Goal: Transaction & Acquisition: Purchase product/service

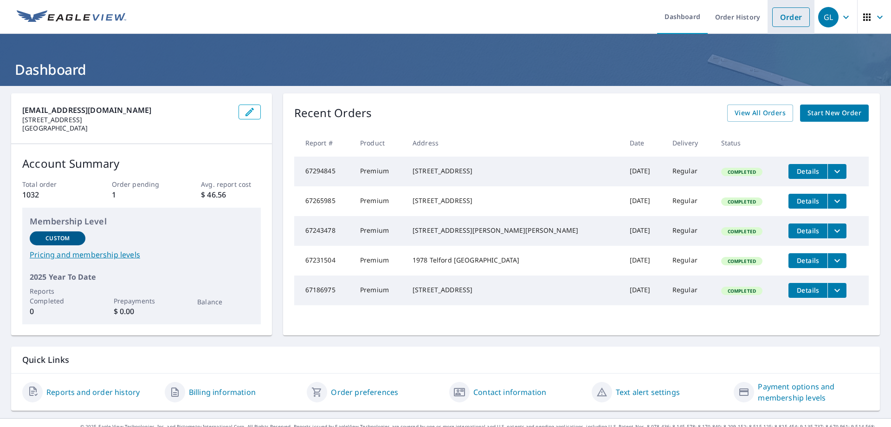
click at [791, 11] on link "Order" at bounding box center [792, 16] width 38 height 19
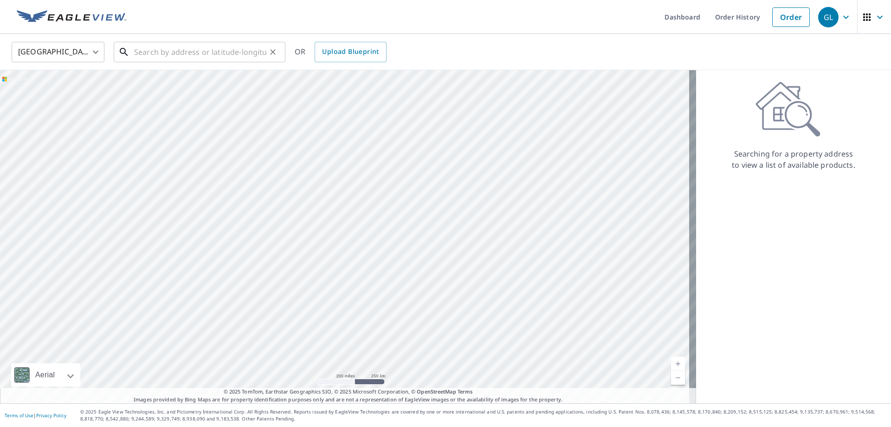
click at [165, 55] on input "text" at bounding box center [200, 52] width 132 height 26
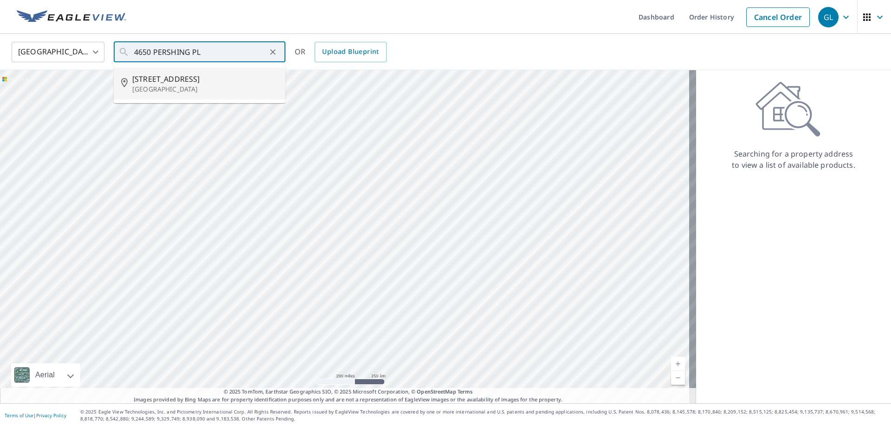
type input "[STREET_ADDRESS]"
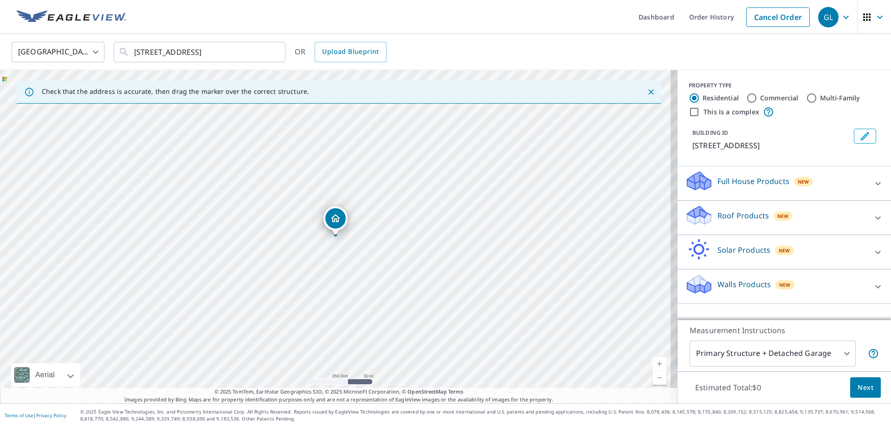
drag, startPoint x: 734, startPoint y: 218, endPoint x: 720, endPoint y: 227, distance: 16.6
click at [734, 218] on p "Roof Products" at bounding box center [744, 215] width 52 height 11
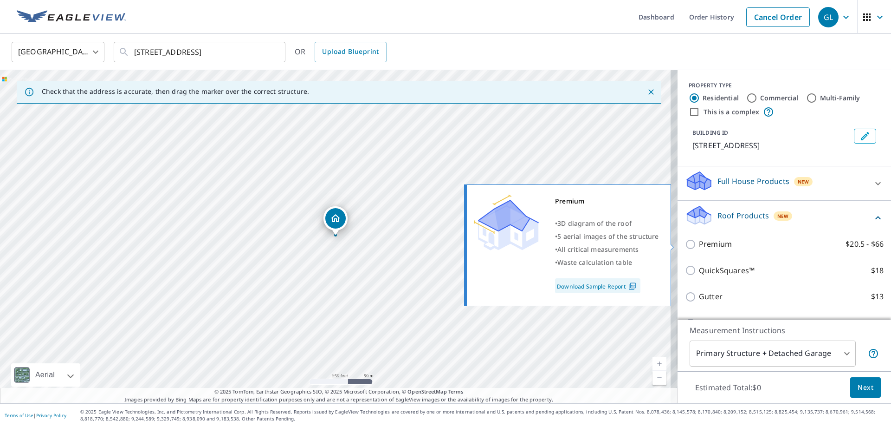
click at [699, 247] on p "Premium" at bounding box center [715, 244] width 33 height 12
click at [694, 247] on input "Premium $20.5 - $66" at bounding box center [692, 244] width 14 height 11
checkbox input "true"
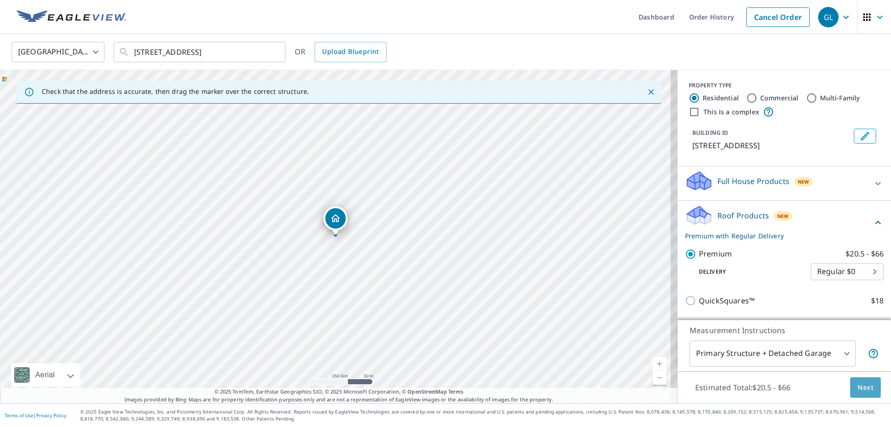
click at [858, 385] on span "Next" at bounding box center [866, 388] width 16 height 12
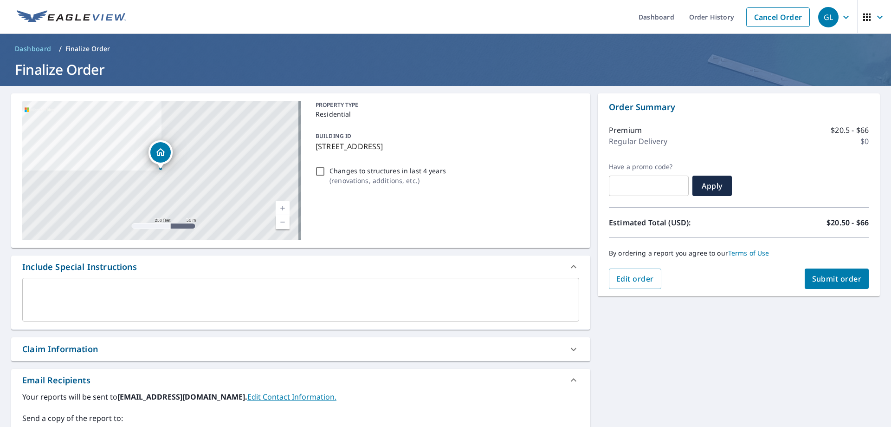
click at [85, 355] on div "Claim Information" at bounding box center [300, 349] width 579 height 24
checkbox input "true"
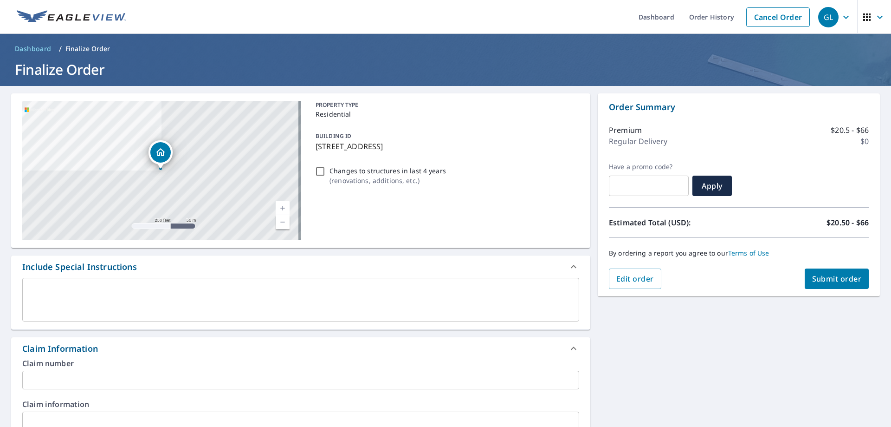
click at [67, 381] on input "text" at bounding box center [300, 379] width 557 height 19
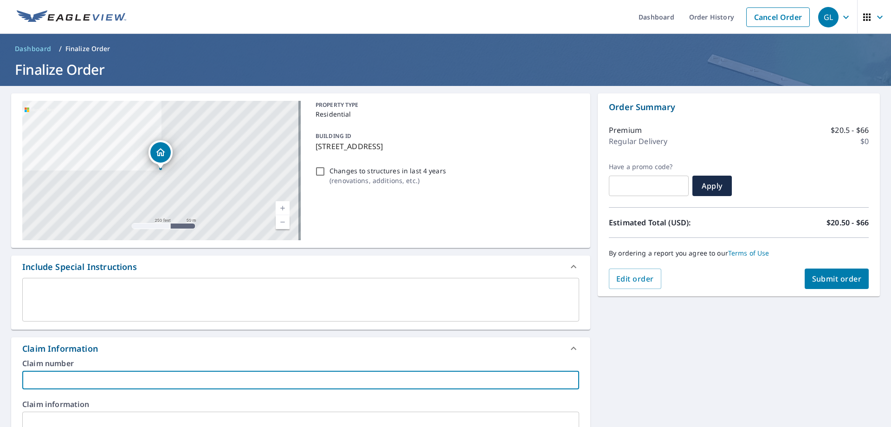
type input "300-REPUBLIC"
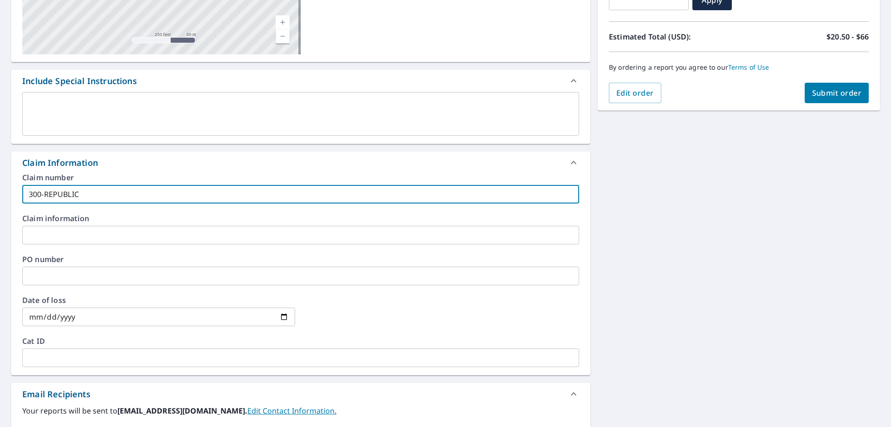
scroll to position [279, 0]
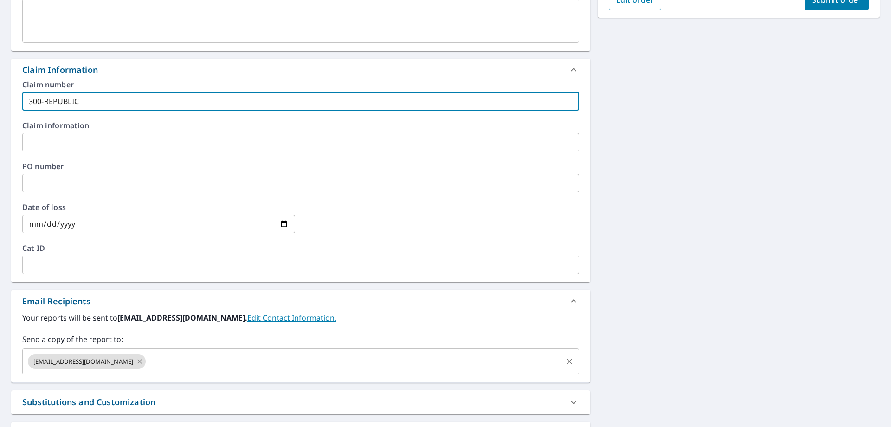
click at [136, 358] on icon at bounding box center [139, 361] width 7 height 10
checkbox input "true"
click at [100, 358] on input "text" at bounding box center [293, 361] width 535 height 18
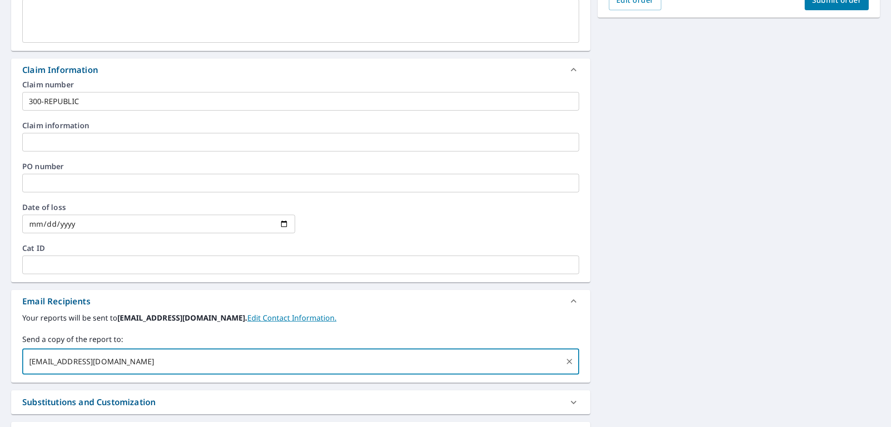
type input "[EMAIL_ADDRESS][DOMAIN_NAME]"
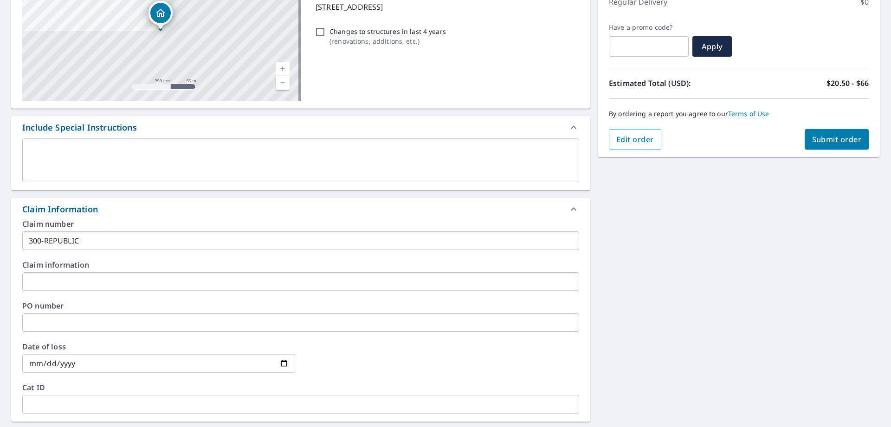
click at [819, 142] on span "Submit order" at bounding box center [837, 139] width 50 height 10
checkbox input "true"
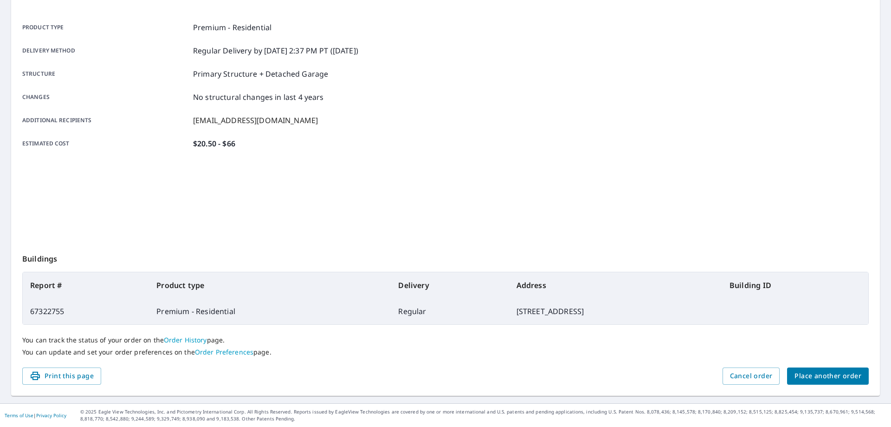
scroll to position [120, 0]
